Goal: Task Accomplishment & Management: Manage account settings

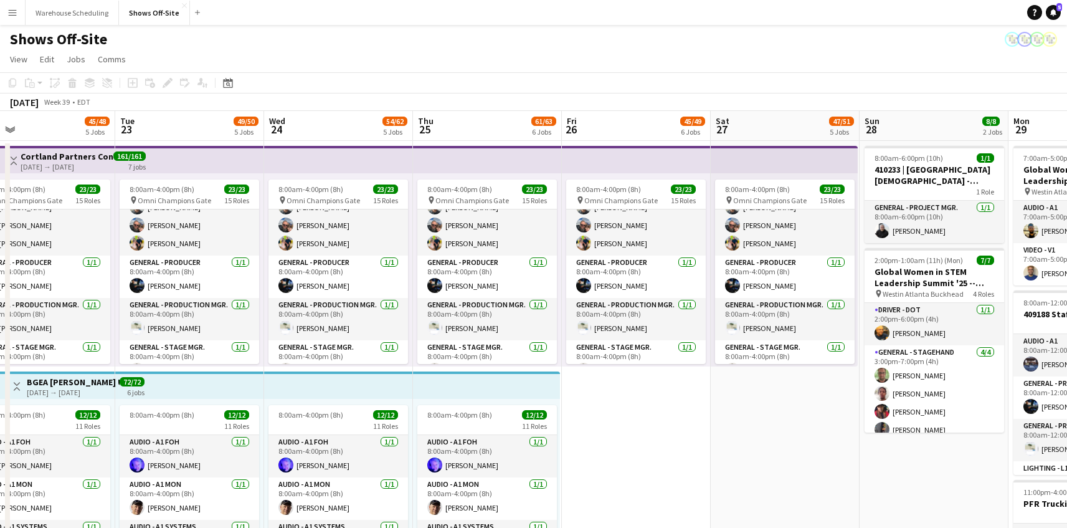
drag, startPoint x: 915, startPoint y: 359, endPoint x: 333, endPoint y: 354, distance: 581.3
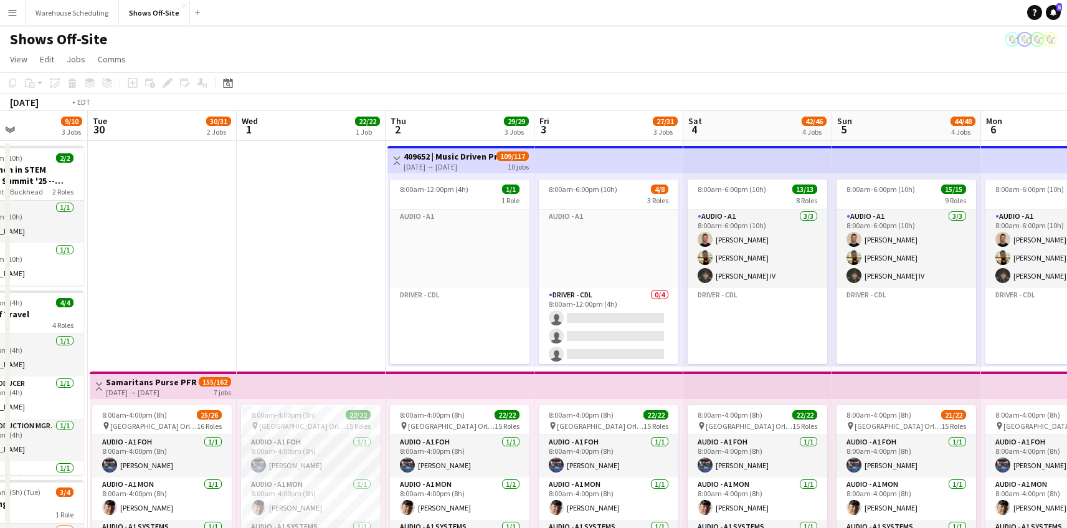
scroll to position [0, 538]
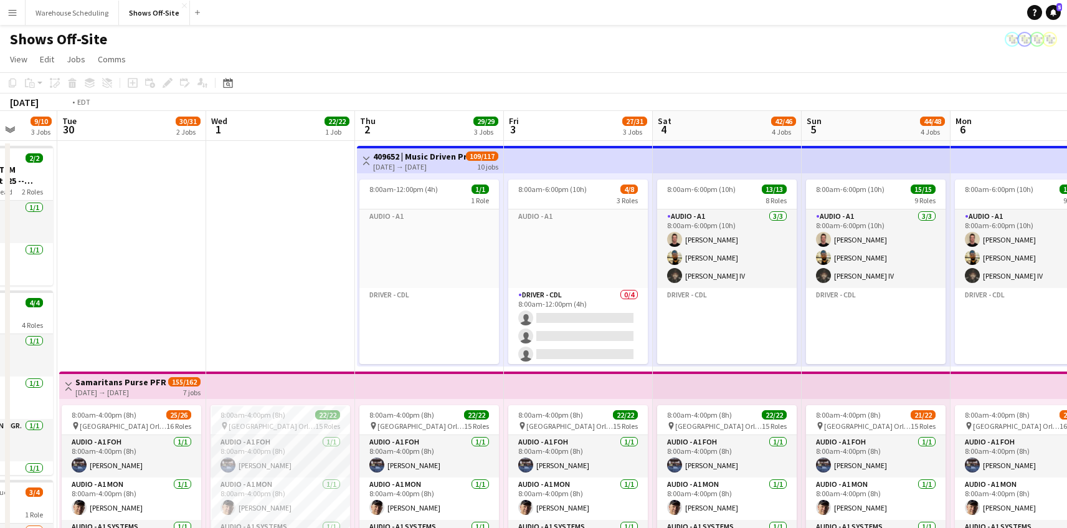
drag, startPoint x: 667, startPoint y: 335, endPoint x: 339, endPoint y: 310, distance: 329.3
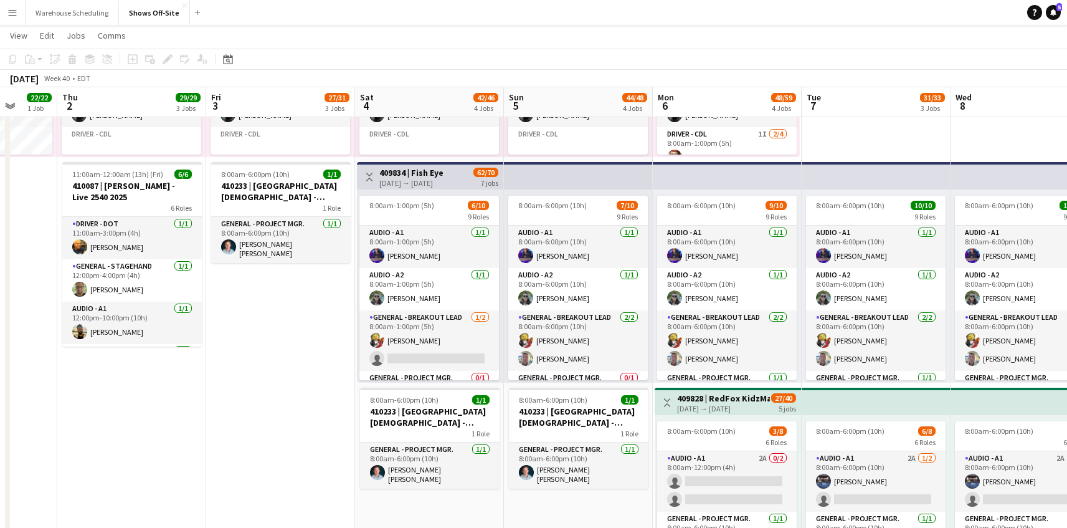
scroll to position [0, 498]
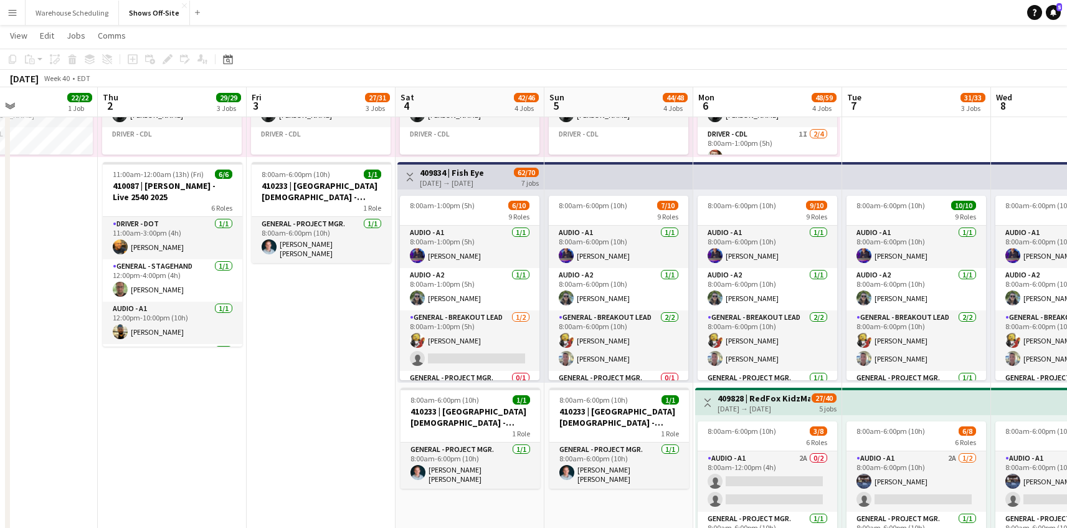
drag, startPoint x: 450, startPoint y: 410, endPoint x: 168, endPoint y: 411, distance: 282.2
click at [168, 411] on app-calendar-viewport "Sun 28 8/8 2 Jobs Mon 29 9/10 3 Jobs Tue 30 30/31 2 Jobs Wed 1 22/22 1 Job Thu …" at bounding box center [533, 349] width 1067 height 1468
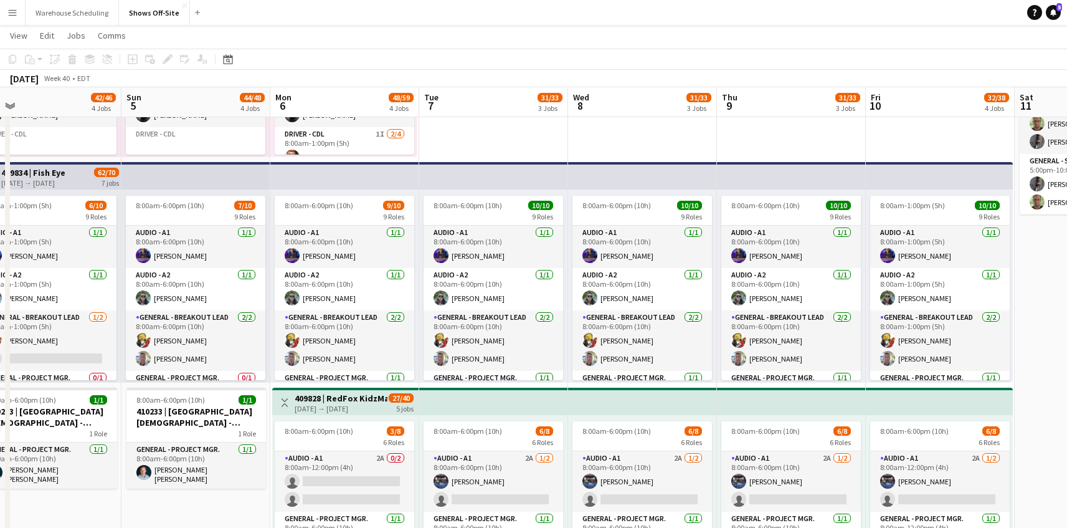
drag, startPoint x: 853, startPoint y: 346, endPoint x: 454, endPoint y: 326, distance: 399.2
click at [454, 326] on app-calendar-viewport "Thu 2 29/29 3 Jobs Fri 3 27/31 3 Jobs Sat 4 42/46 4 Jobs Sun 5 44/48 4 Jobs Mon…" at bounding box center [533, 349] width 1067 height 1468
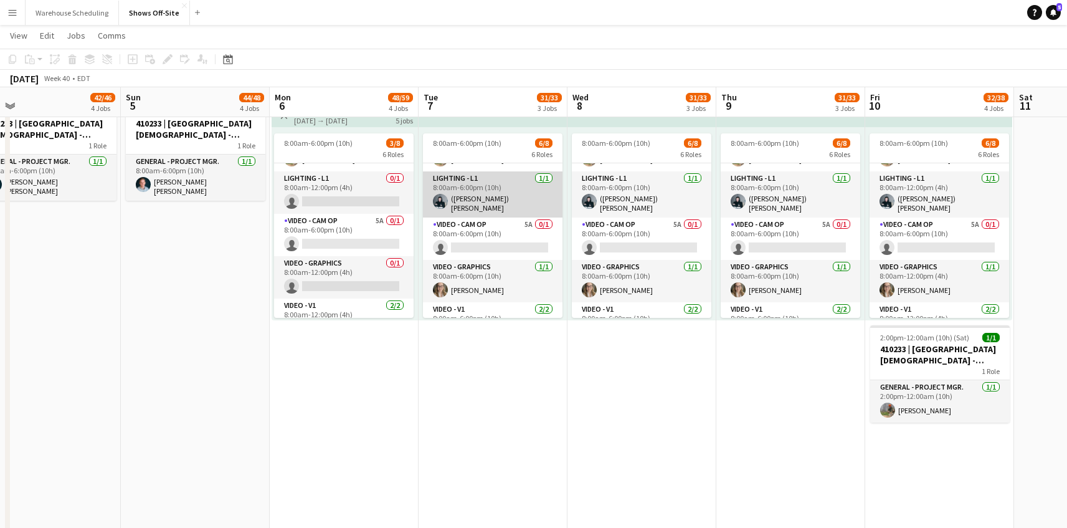
scroll to position [44, 0]
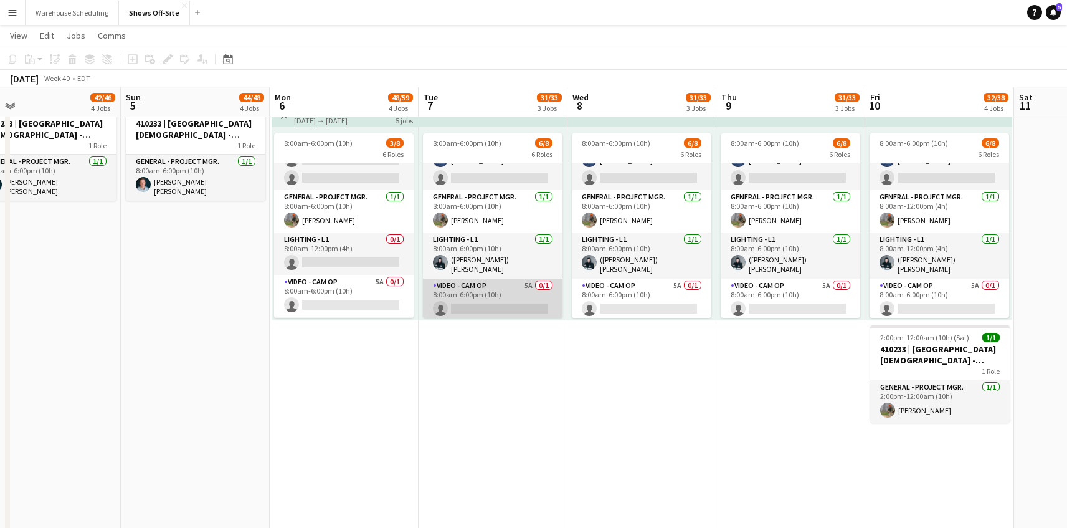
click at [496, 285] on app-card-role "Video - Cam Op 5A 0/1 8:00am-6:00pm (10h) single-neutral-actions" at bounding box center [493, 300] width 140 height 42
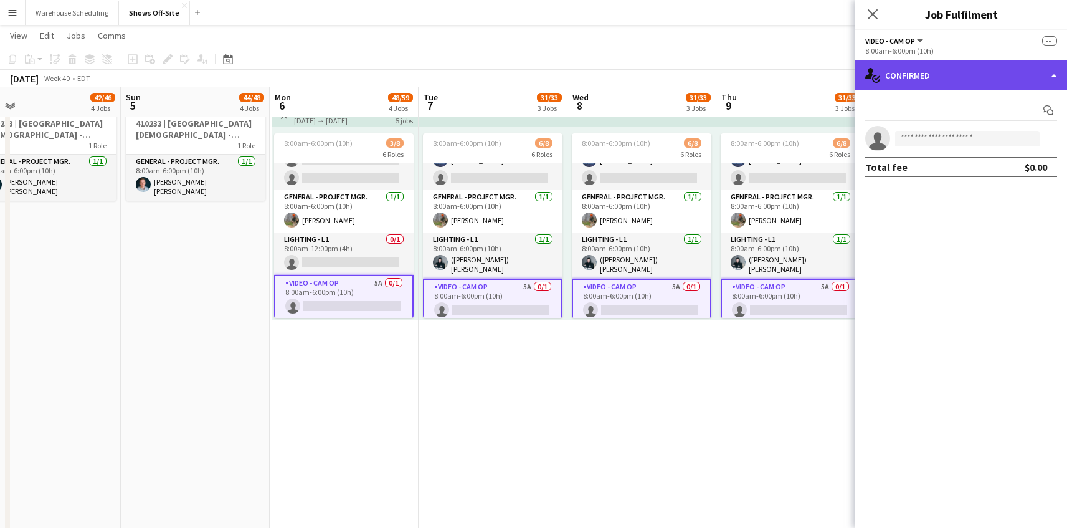
click at [921, 87] on div "single-neutral-actions-check-2 Confirmed" at bounding box center [961, 75] width 212 height 30
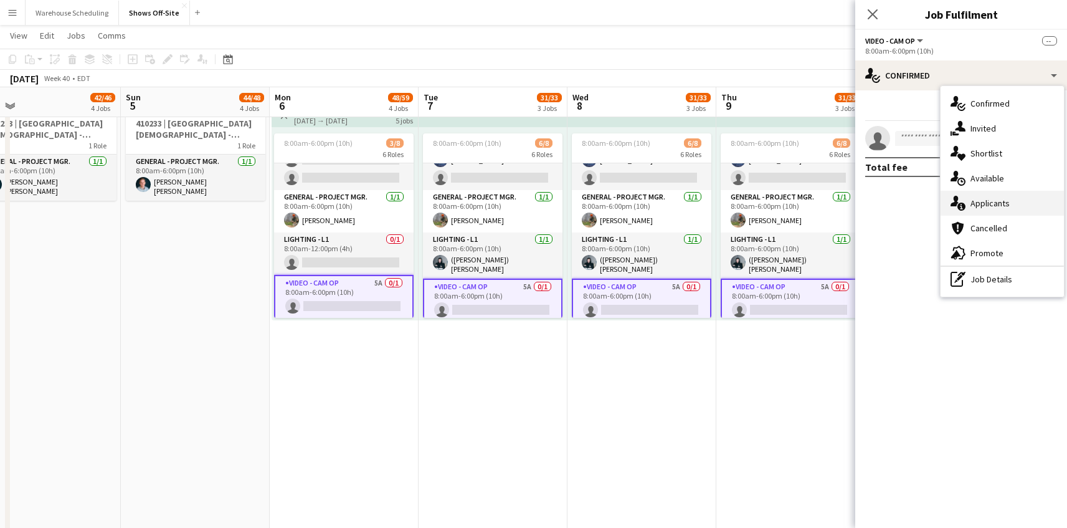
click at [999, 198] on span "Applicants" at bounding box center [990, 203] width 39 height 11
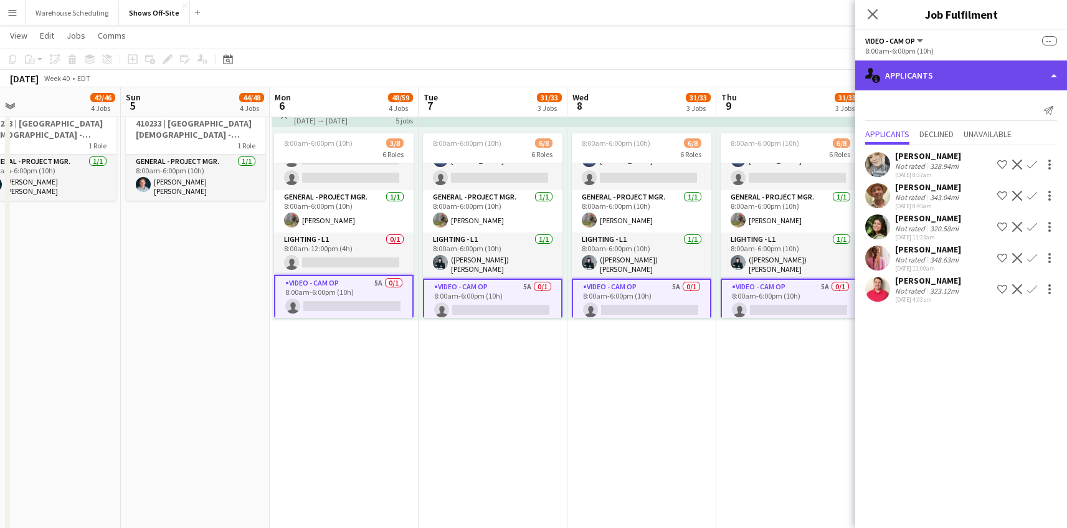
click at [910, 72] on div "single-neutral-actions-information Applicants" at bounding box center [961, 75] width 212 height 30
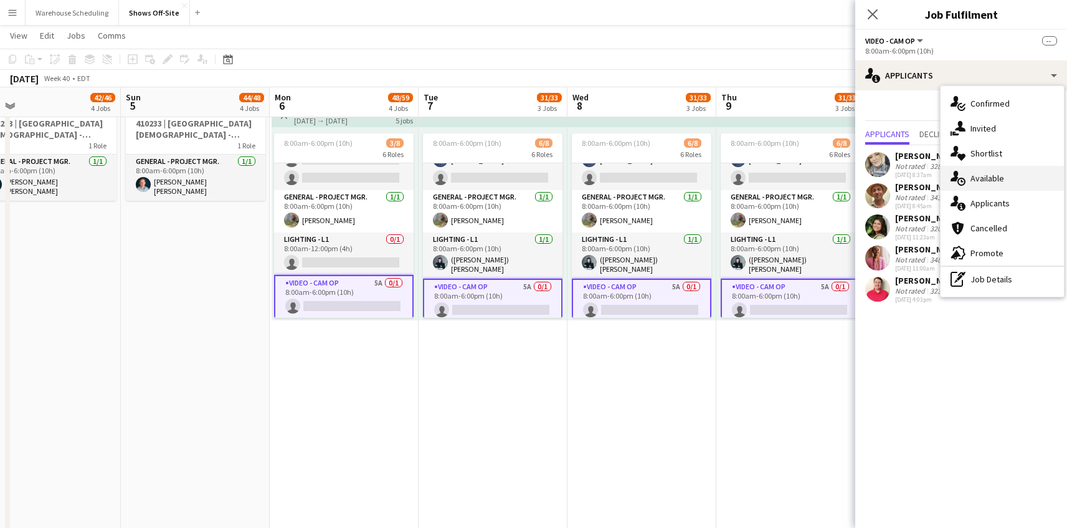
click at [1002, 188] on div "single-neutral-actions-upload Available" at bounding box center [1002, 178] width 123 height 25
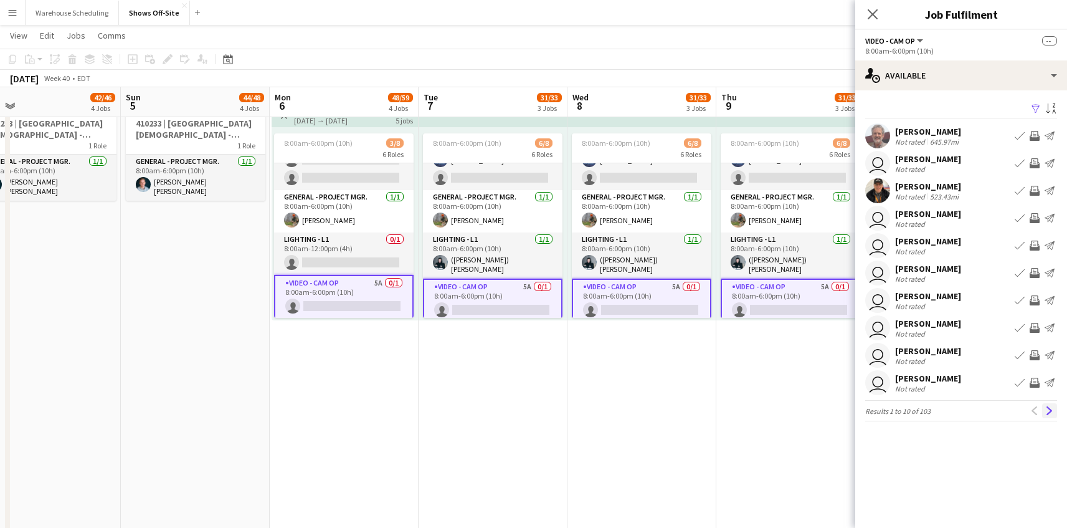
click at [1051, 406] on app-icon "Next" at bounding box center [1049, 410] width 9 height 9
click at [1050, 406] on app-icon "Next" at bounding box center [1049, 410] width 9 height 9
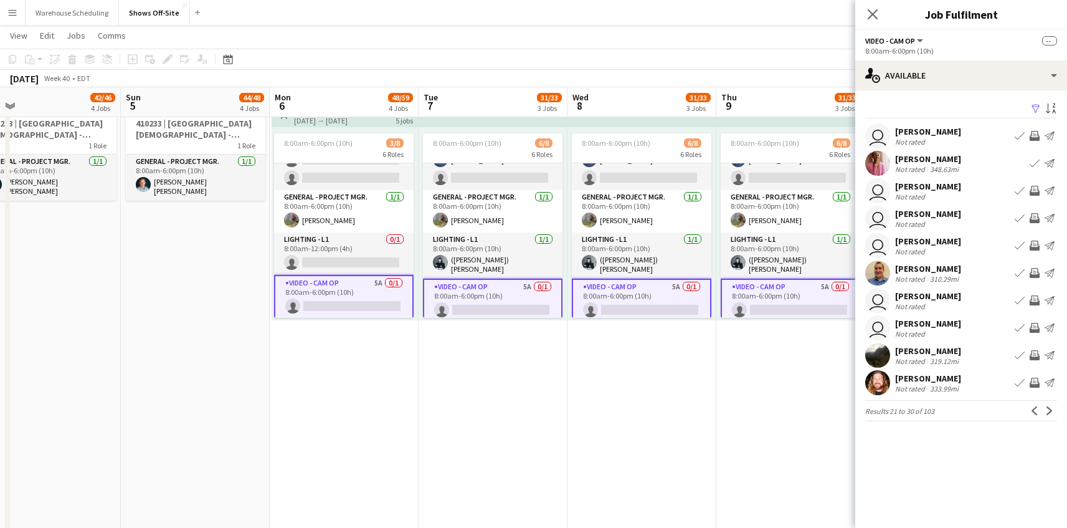
click at [1050, 406] on app-icon "Next" at bounding box center [1049, 410] width 9 height 9
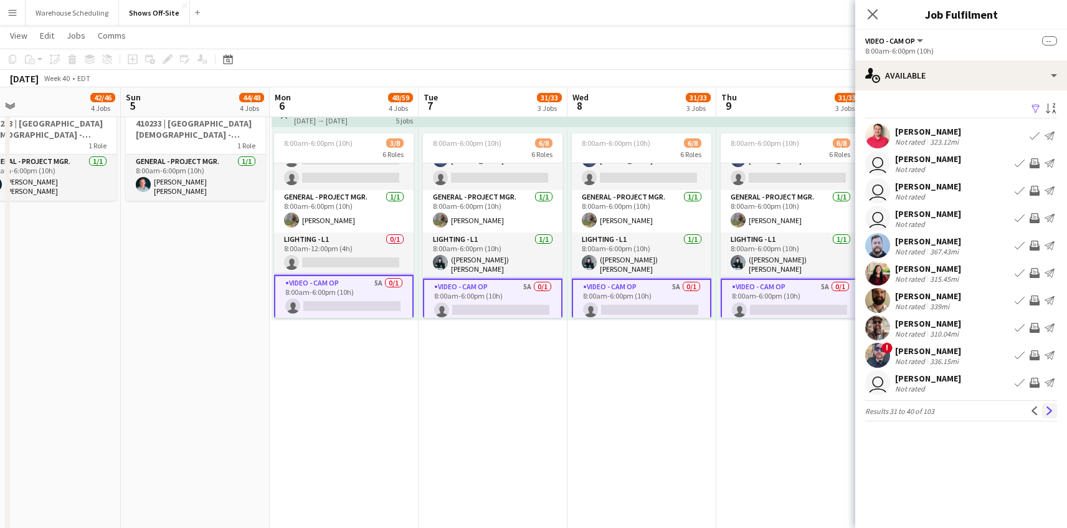
click at [1047, 406] on app-icon "Next" at bounding box center [1049, 410] width 9 height 9
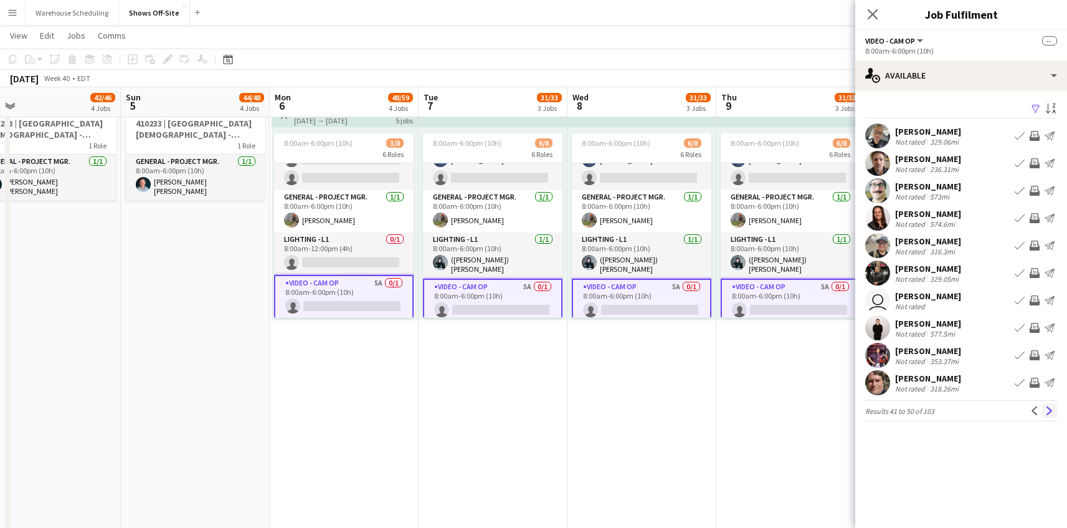
click at [1047, 406] on app-icon "Next" at bounding box center [1049, 410] width 9 height 9
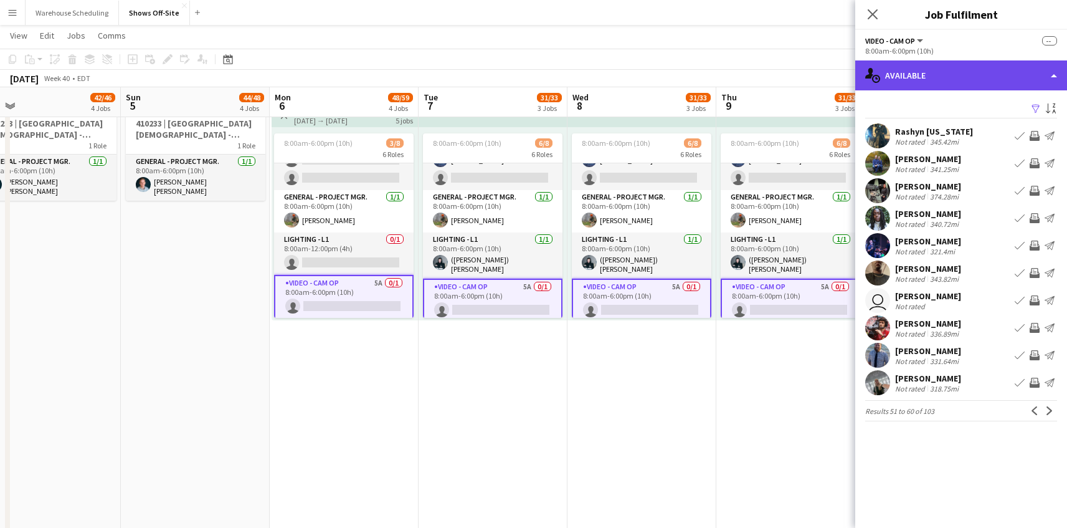
click at [971, 83] on div "single-neutral-actions-upload Available" at bounding box center [961, 75] width 212 height 30
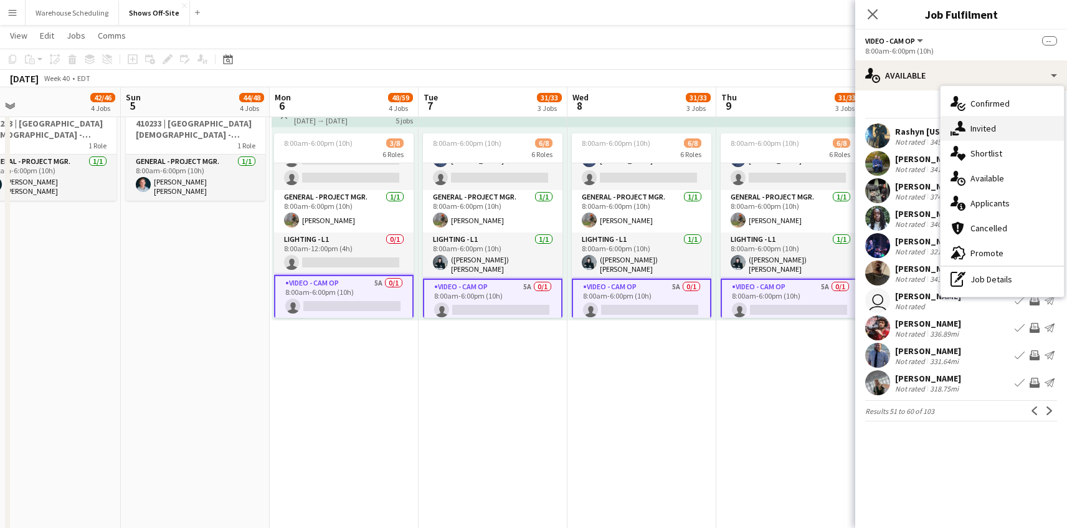
click at [988, 129] on span "Invited" at bounding box center [984, 128] width 26 height 11
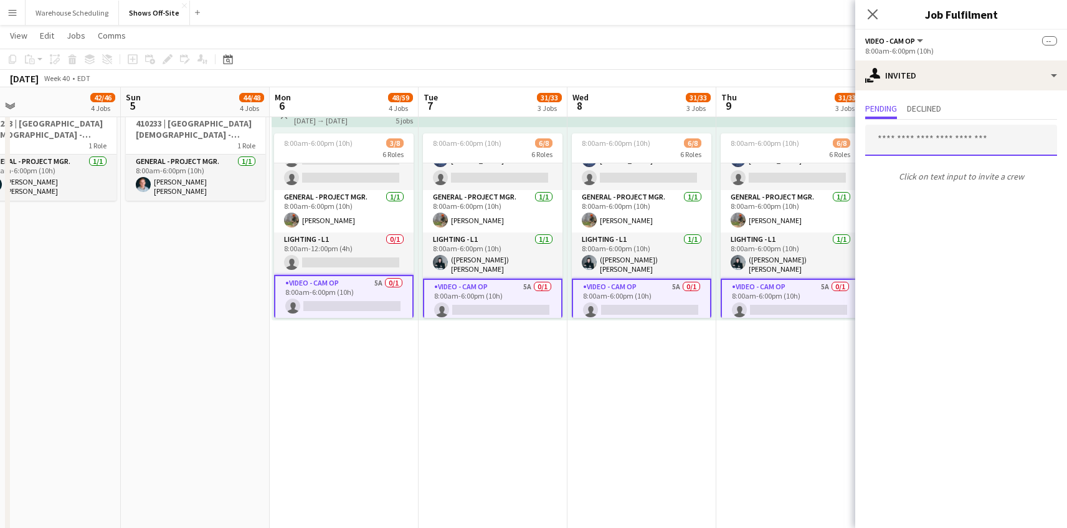
click at [926, 136] on input "text" at bounding box center [961, 140] width 192 height 31
type input "****"
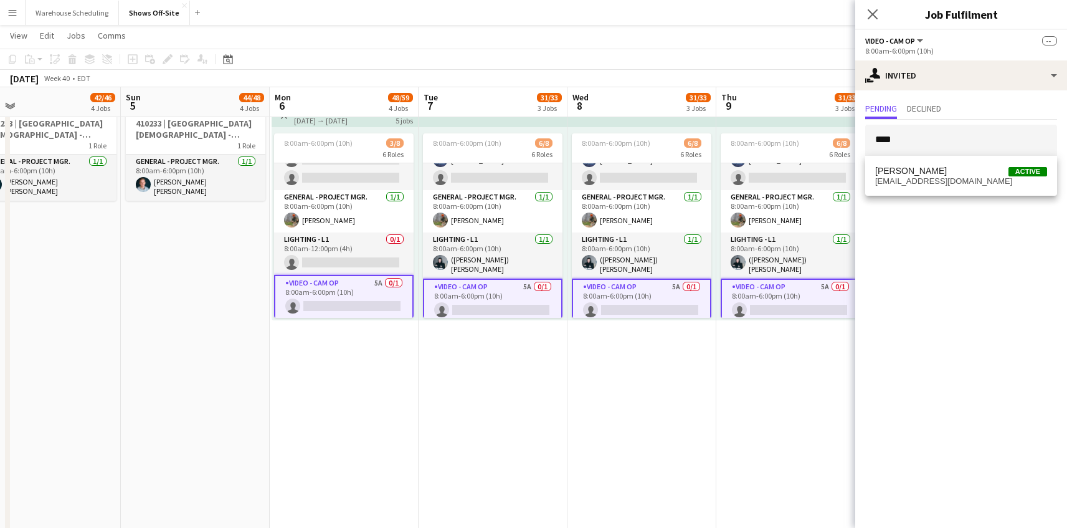
click at [921, 177] on span "[EMAIL_ADDRESS][DOMAIN_NAME]" at bounding box center [961, 181] width 172 height 10
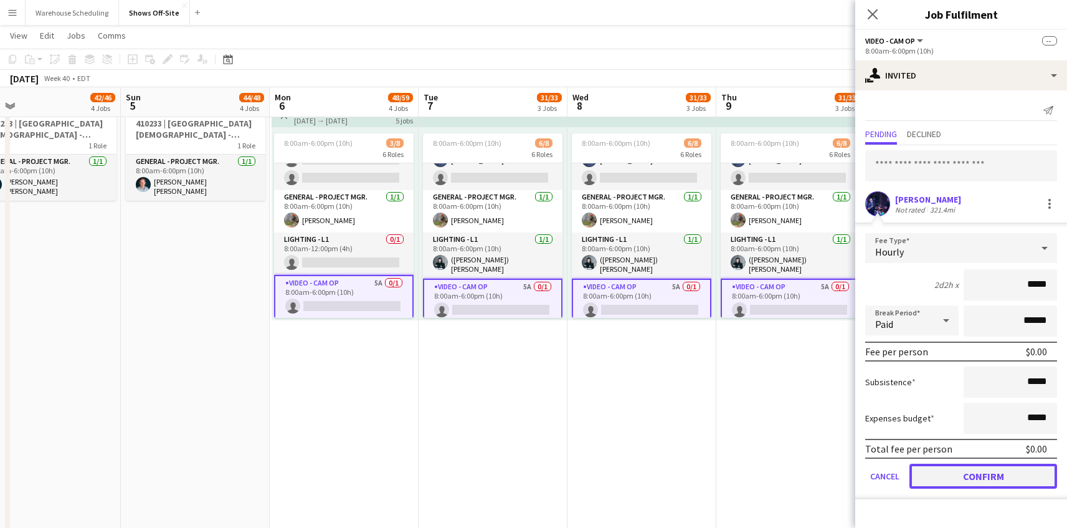
click at [946, 475] on button "Confirm" at bounding box center [984, 476] width 148 height 25
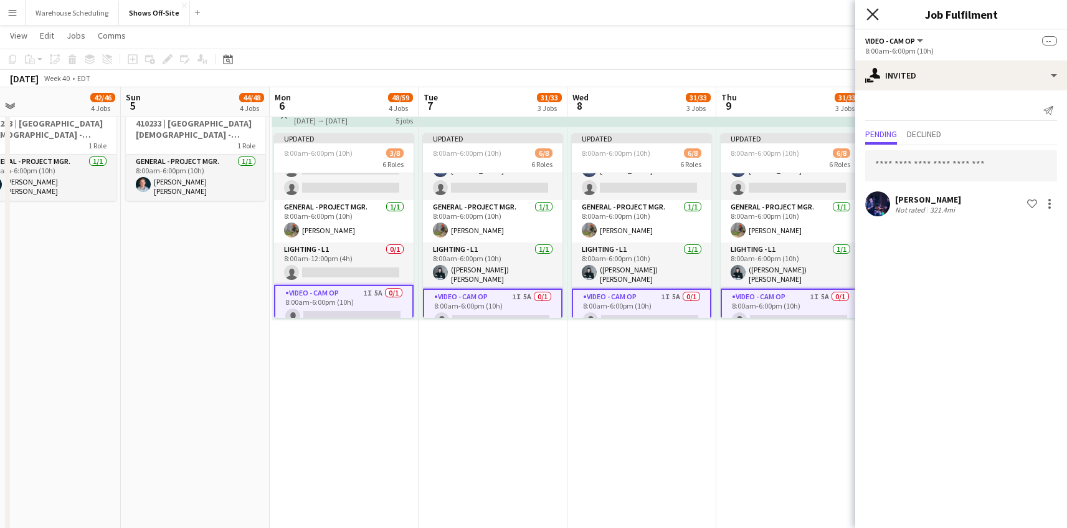
click at [872, 9] on icon "Close pop-in" at bounding box center [873, 14] width 12 height 12
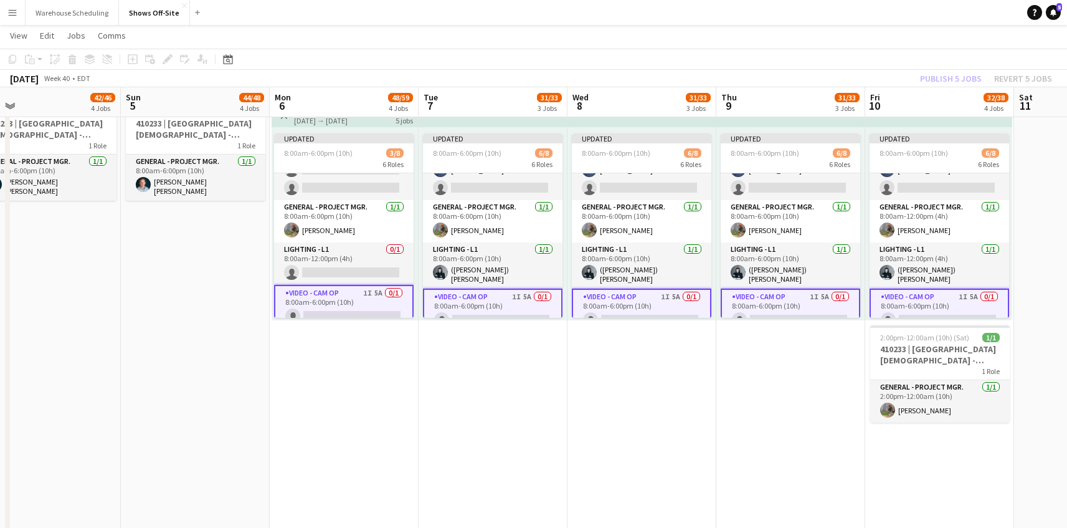
click at [959, 70] on div "Publish 5 jobs Revert 5 jobs" at bounding box center [986, 78] width 162 height 16
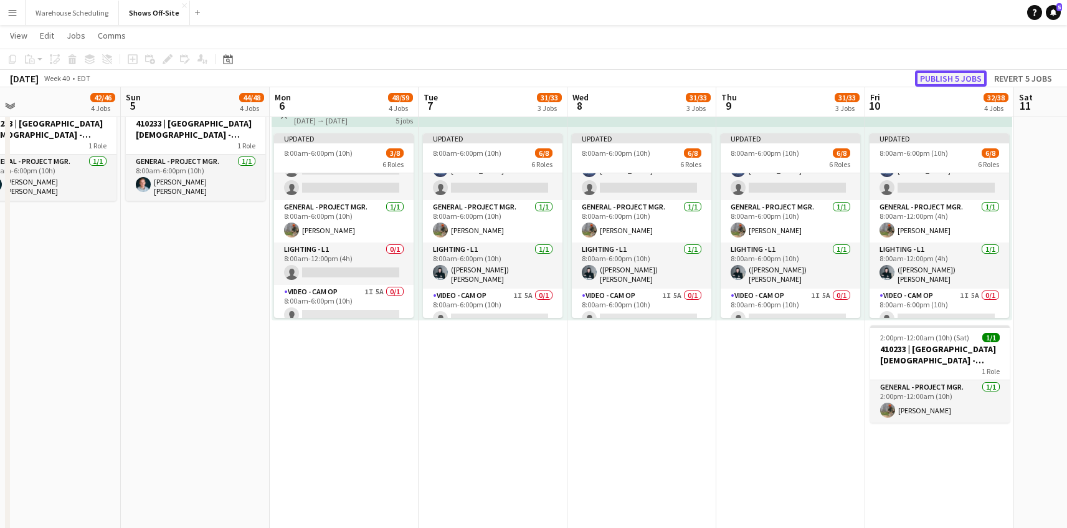
click at [961, 71] on button "Publish 5 jobs" at bounding box center [951, 78] width 72 height 16
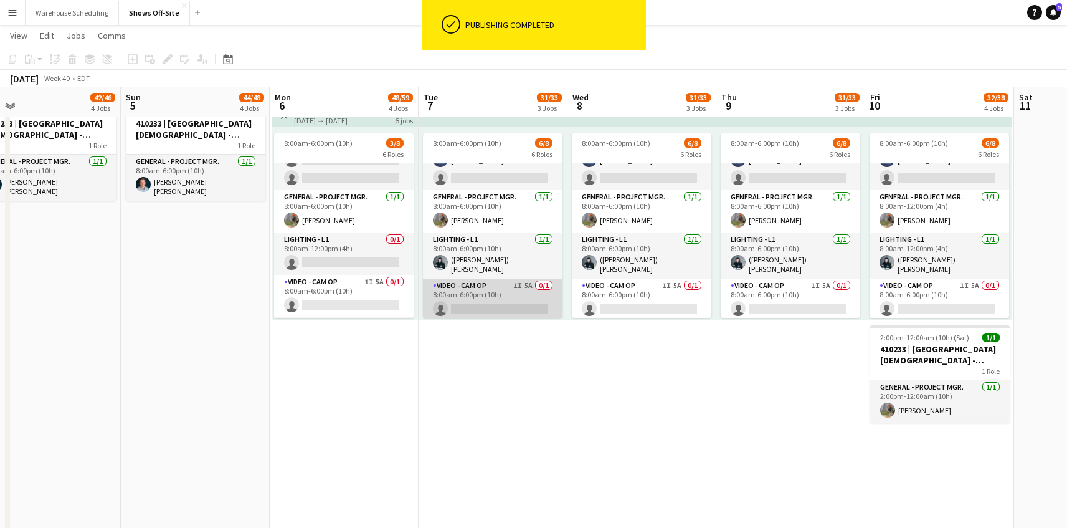
click at [525, 280] on app-card-role "Video - Cam Op 1I 5A 0/1 8:00am-6:00pm (10h) single-neutral-actions" at bounding box center [493, 300] width 140 height 42
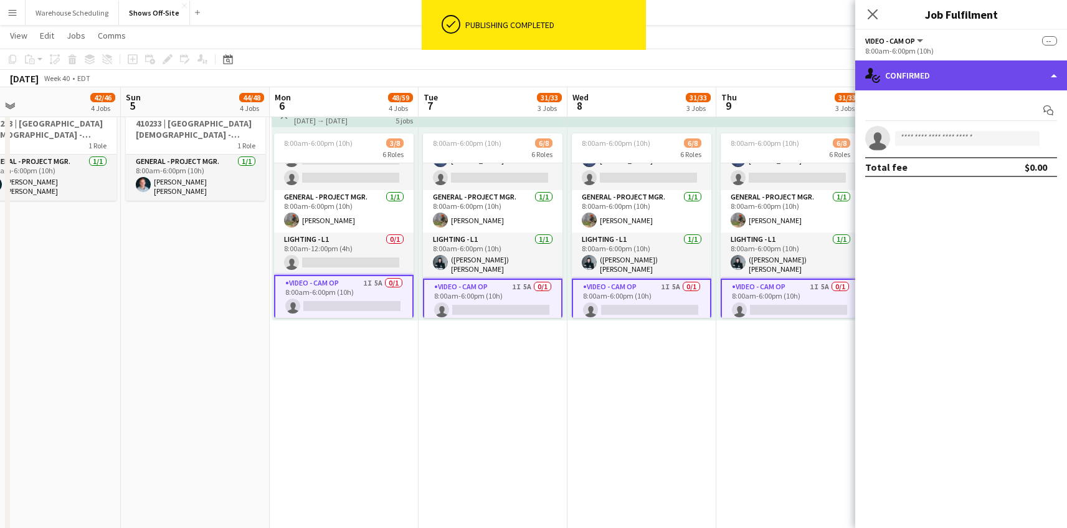
click at [991, 78] on div "single-neutral-actions-check-2 Confirmed" at bounding box center [961, 75] width 212 height 30
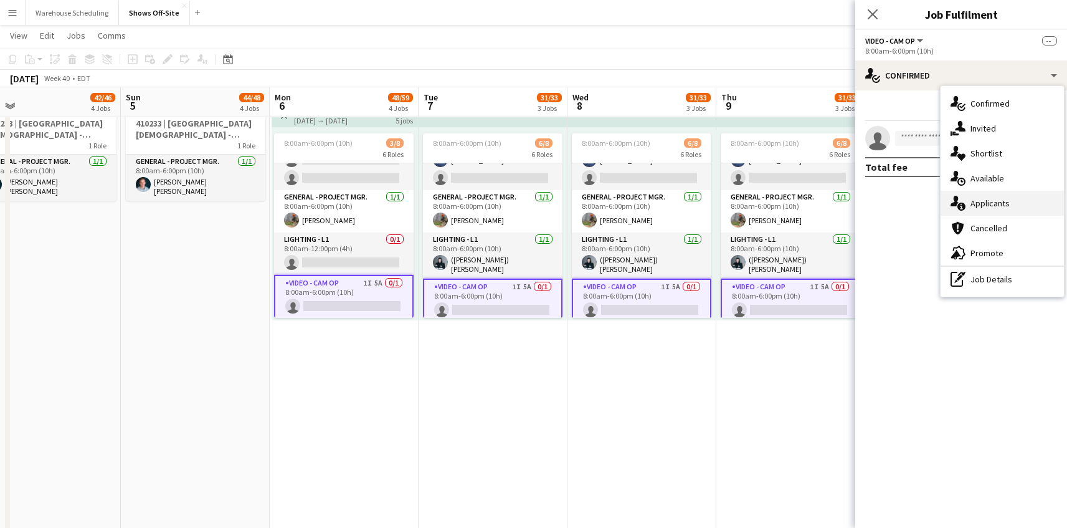
click at [987, 199] on span "Applicants" at bounding box center [990, 203] width 39 height 11
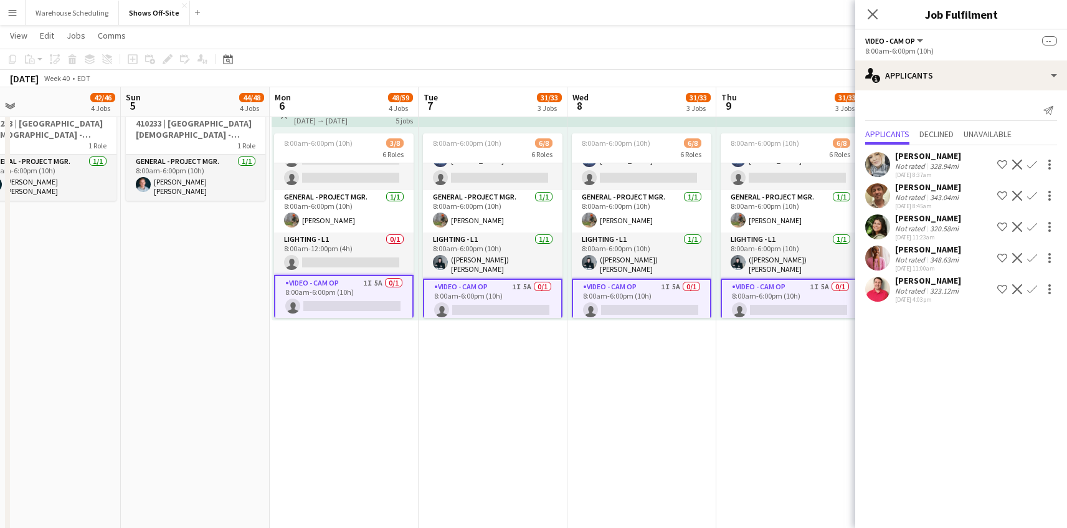
click at [1020, 198] on app-icon "Decline" at bounding box center [1017, 196] width 10 height 10
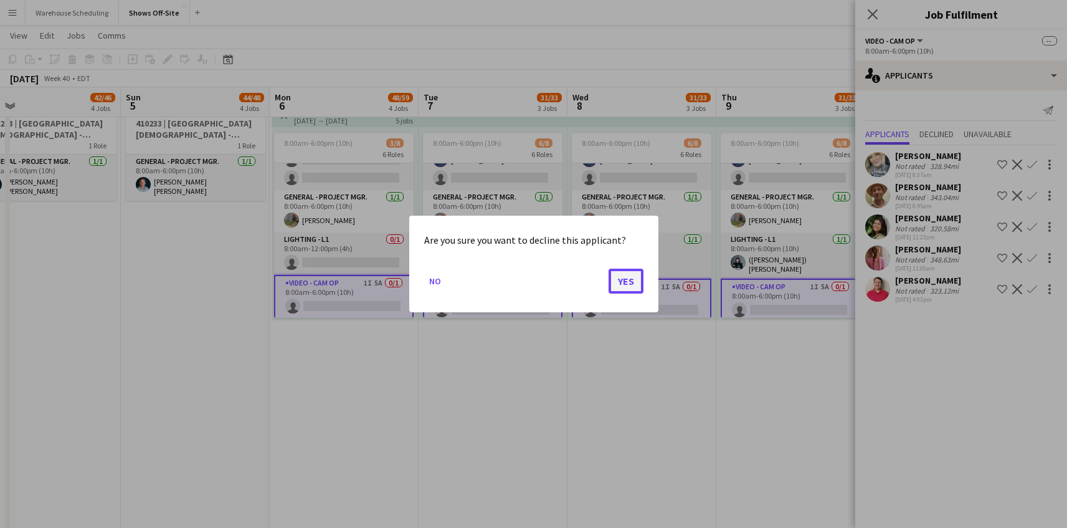
click at [611, 280] on button "Yes" at bounding box center [626, 281] width 35 height 25
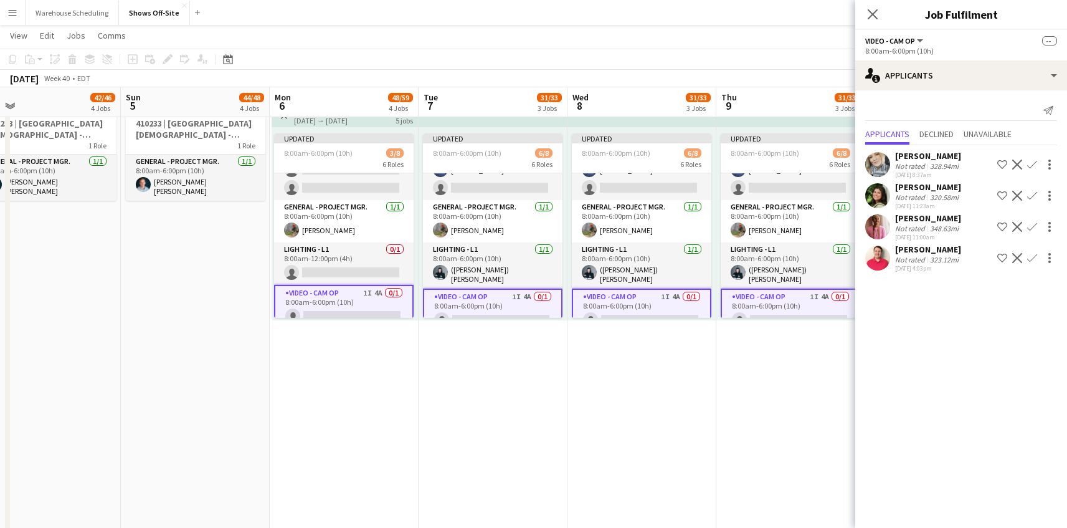
click at [1016, 193] on app-icon "Decline" at bounding box center [1017, 196] width 10 height 10
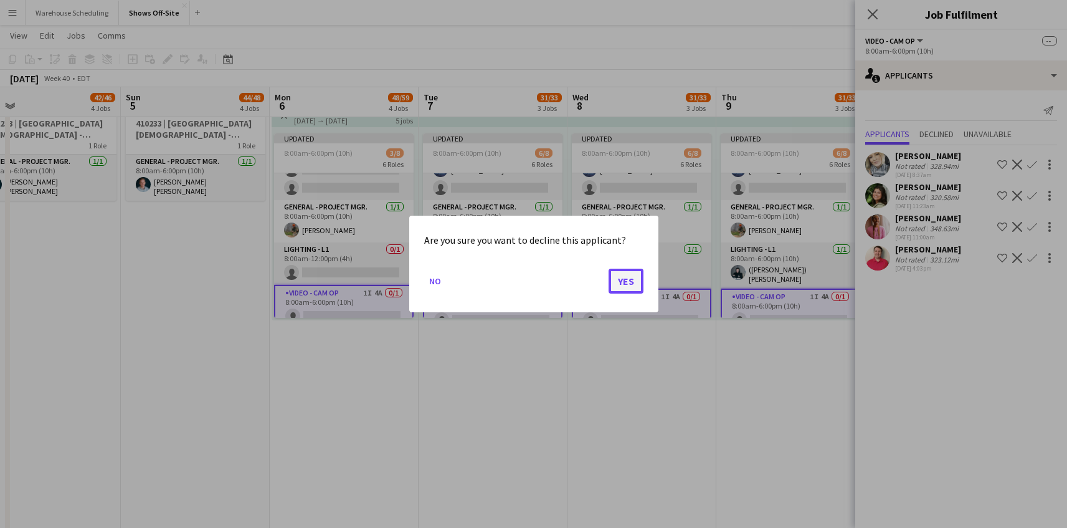
click at [627, 278] on button "Yes" at bounding box center [626, 281] width 35 height 25
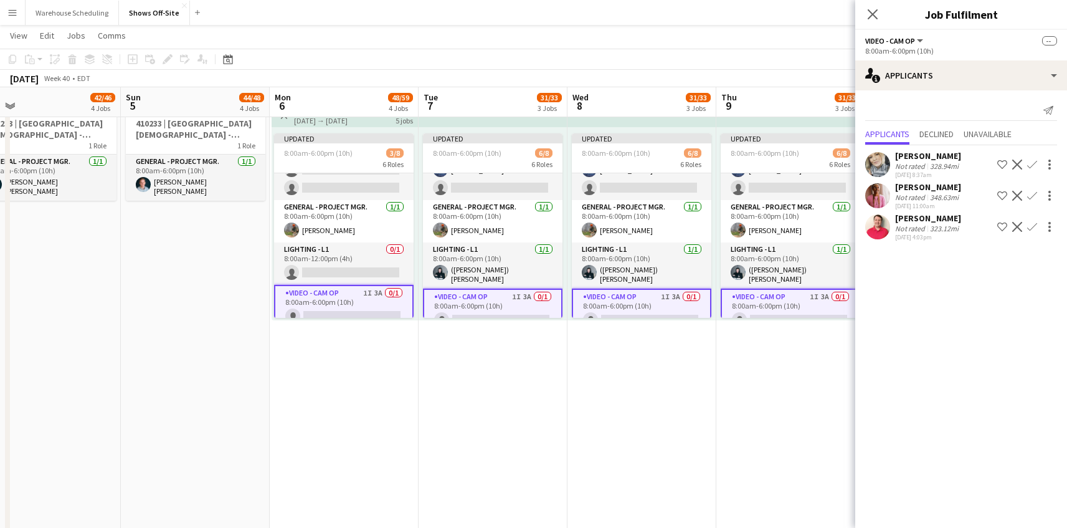
click at [1019, 197] on app-icon "Decline" at bounding box center [1017, 196] width 10 height 10
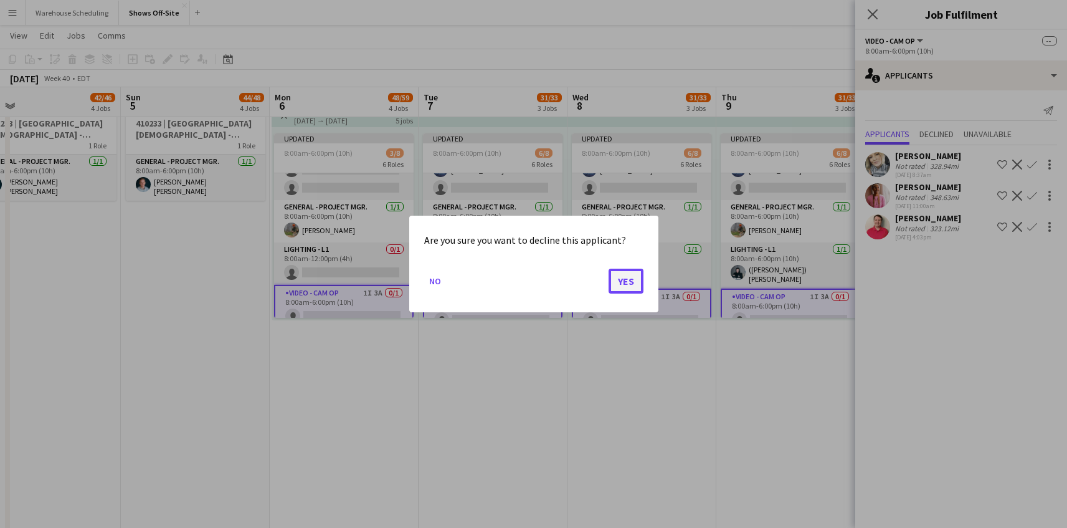
click at [627, 274] on button "Yes" at bounding box center [626, 281] width 35 height 25
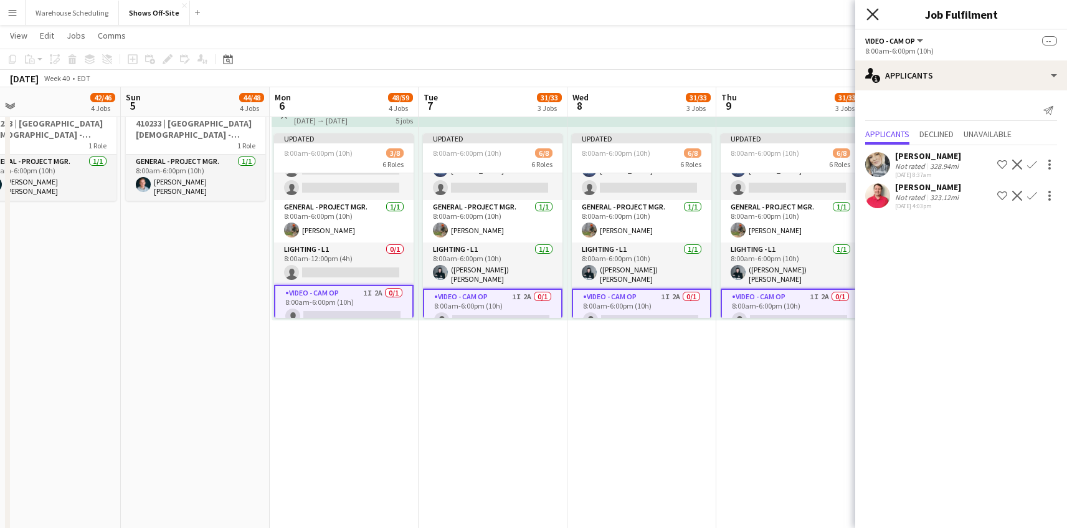
click at [873, 20] on icon "Close pop-in" at bounding box center [873, 14] width 12 height 12
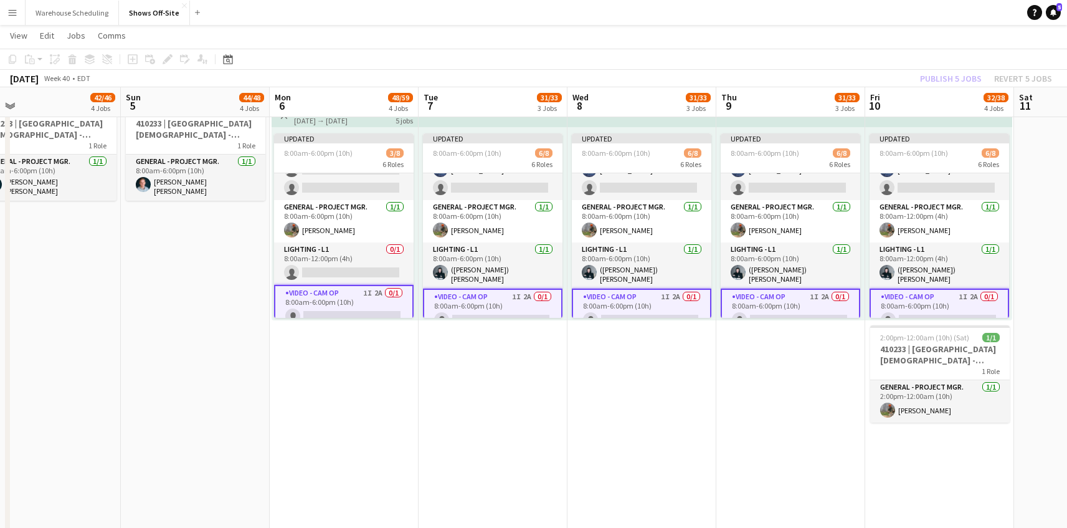
click at [877, 32] on app-page-menu "View Day view expanded Day view collapsed Month view Date picker Jump to [DATE]…" at bounding box center [533, 37] width 1067 height 24
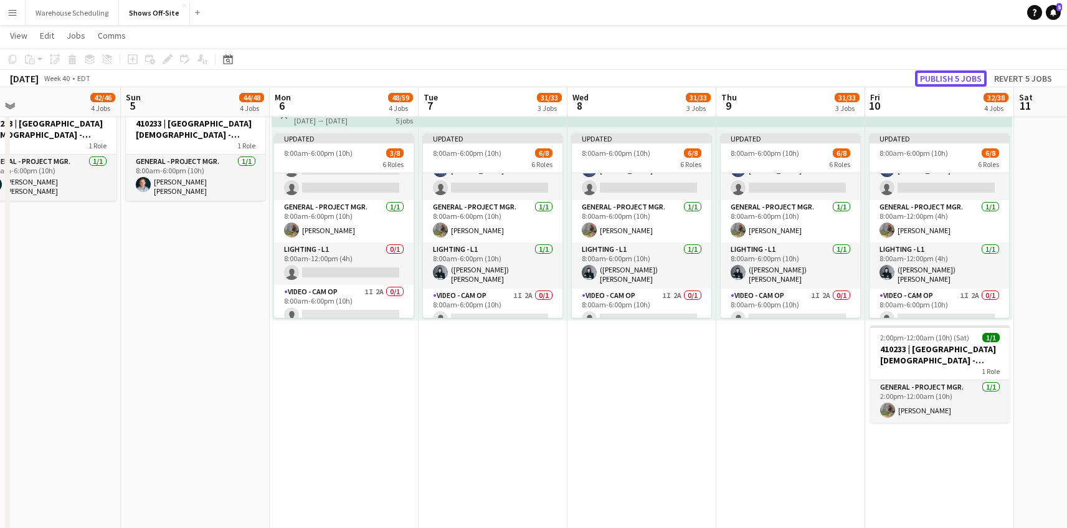
click at [958, 72] on button "Publish 5 jobs" at bounding box center [951, 78] width 72 height 16
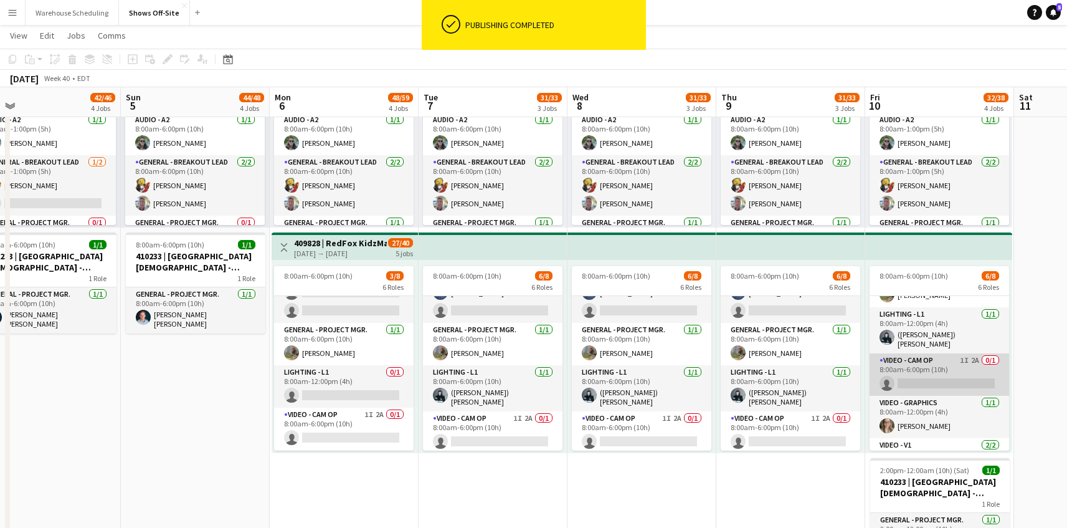
scroll to position [136, 0]
